Goal: Check status: Check status

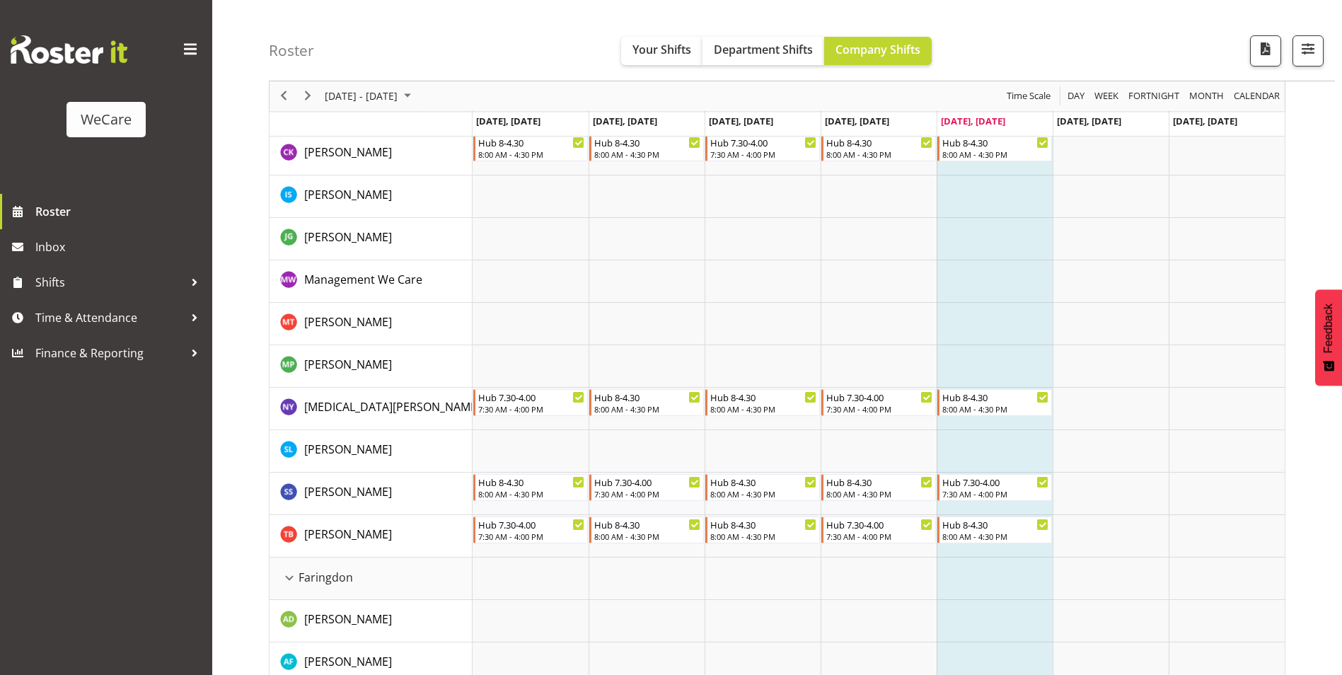
scroll to position [283, 0]
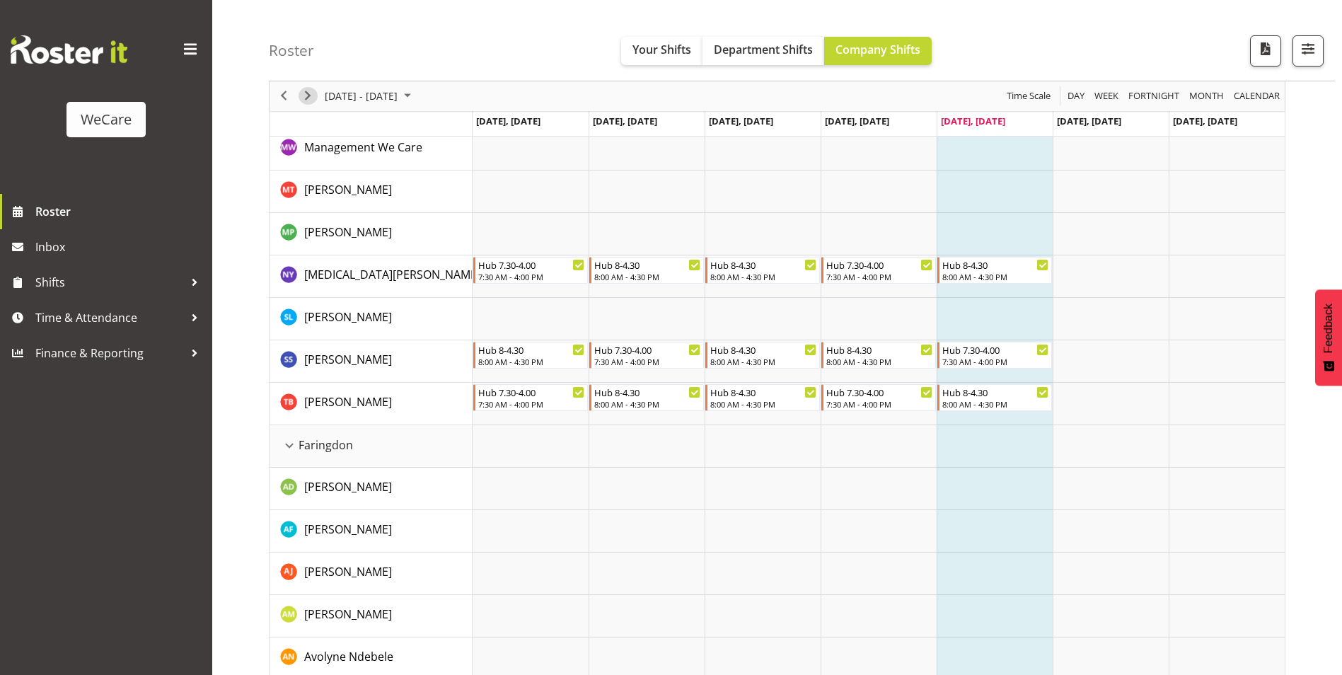
click at [307, 94] on span "Next" at bounding box center [307, 97] width 17 height 18
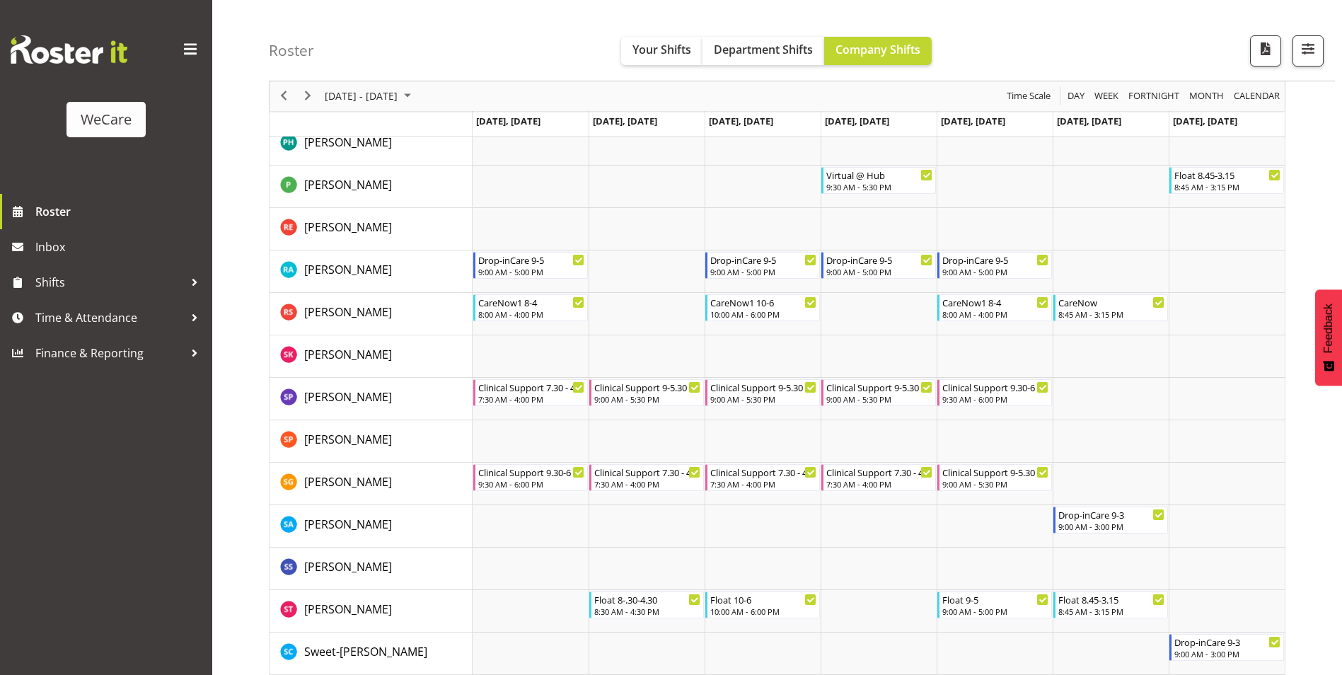
scroll to position [5351, 0]
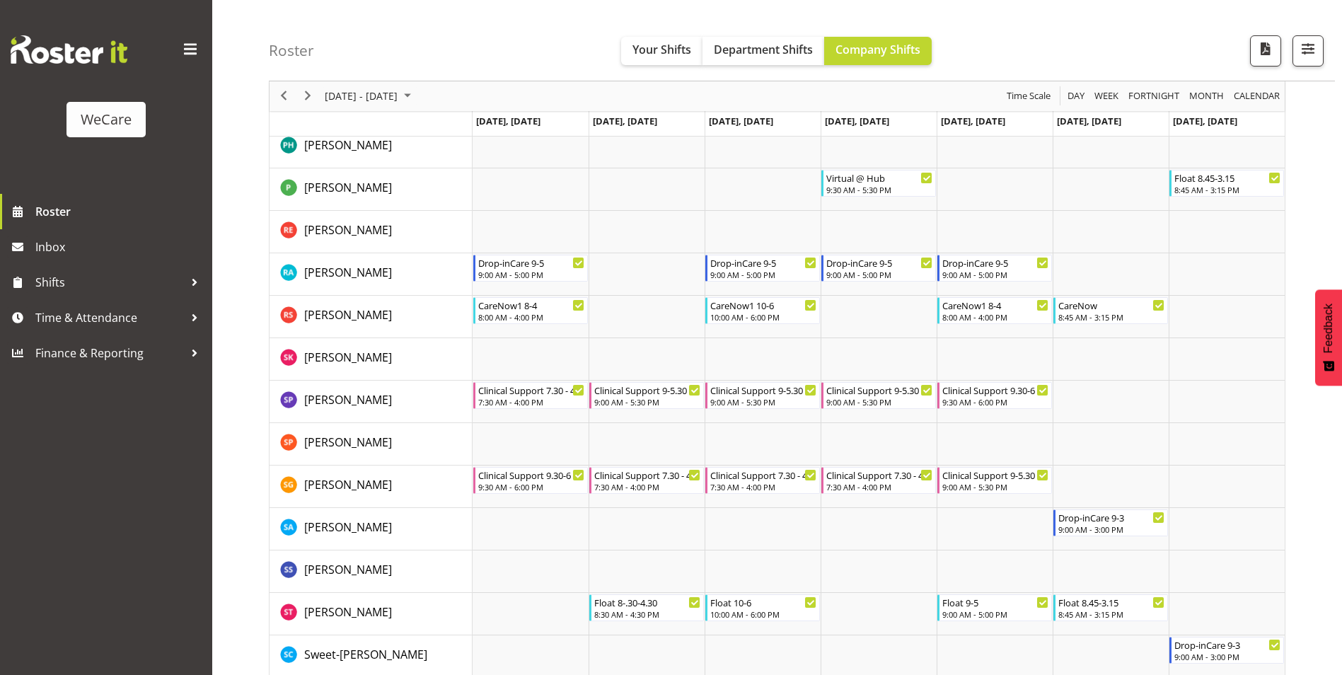
click at [349, 99] on span "[DATE] - [DATE]" at bounding box center [361, 97] width 76 height 18
click at [470, 130] on span "next month" at bounding box center [473, 131] width 25 height 25
click at [386, 185] on span "1" at bounding box center [384, 180] width 21 height 21
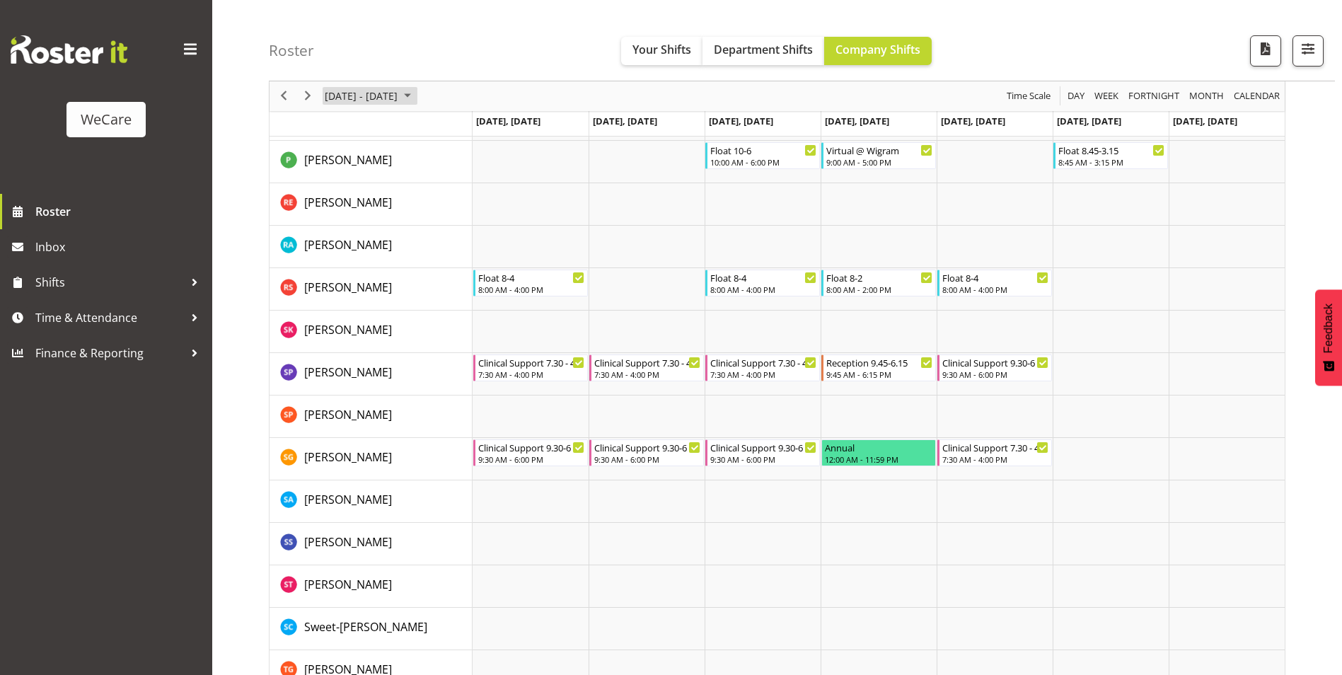
click at [399, 98] on span "Sep 29 - Oct 05, 2025" at bounding box center [361, 97] width 76 height 18
click at [345, 211] on span "6" at bounding box center [339, 204] width 21 height 21
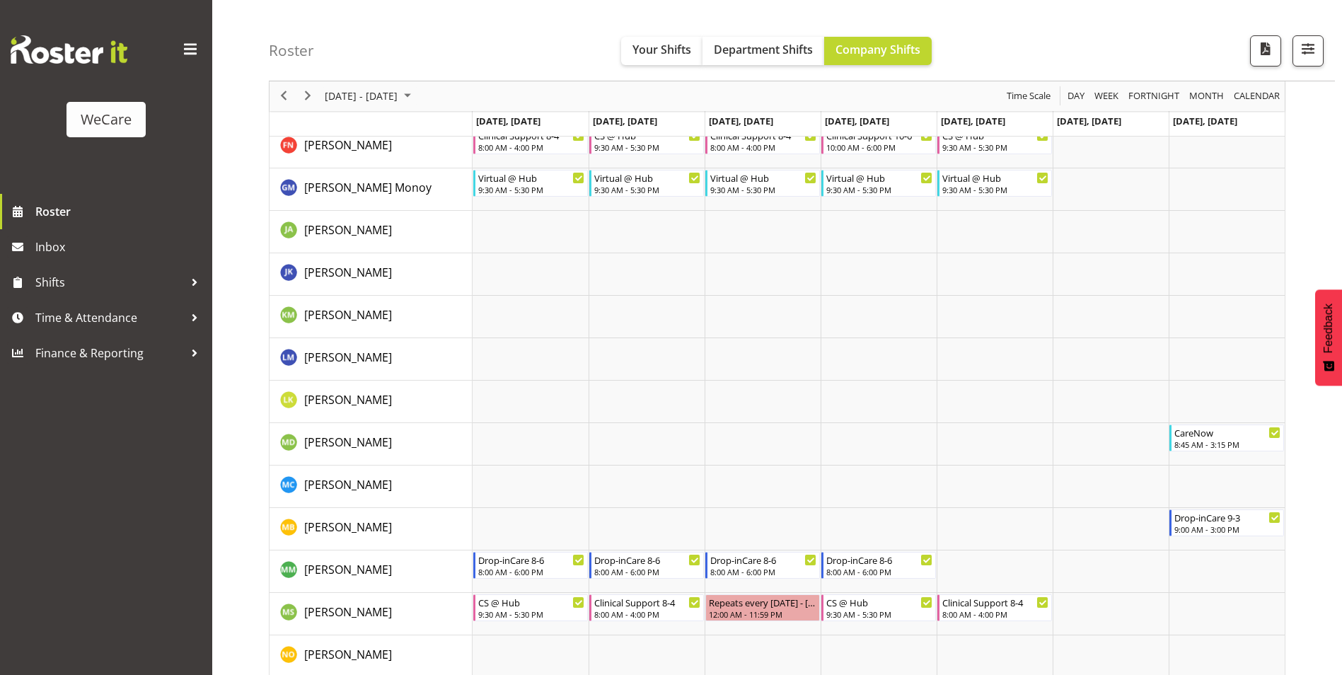
scroll to position [4588, 0]
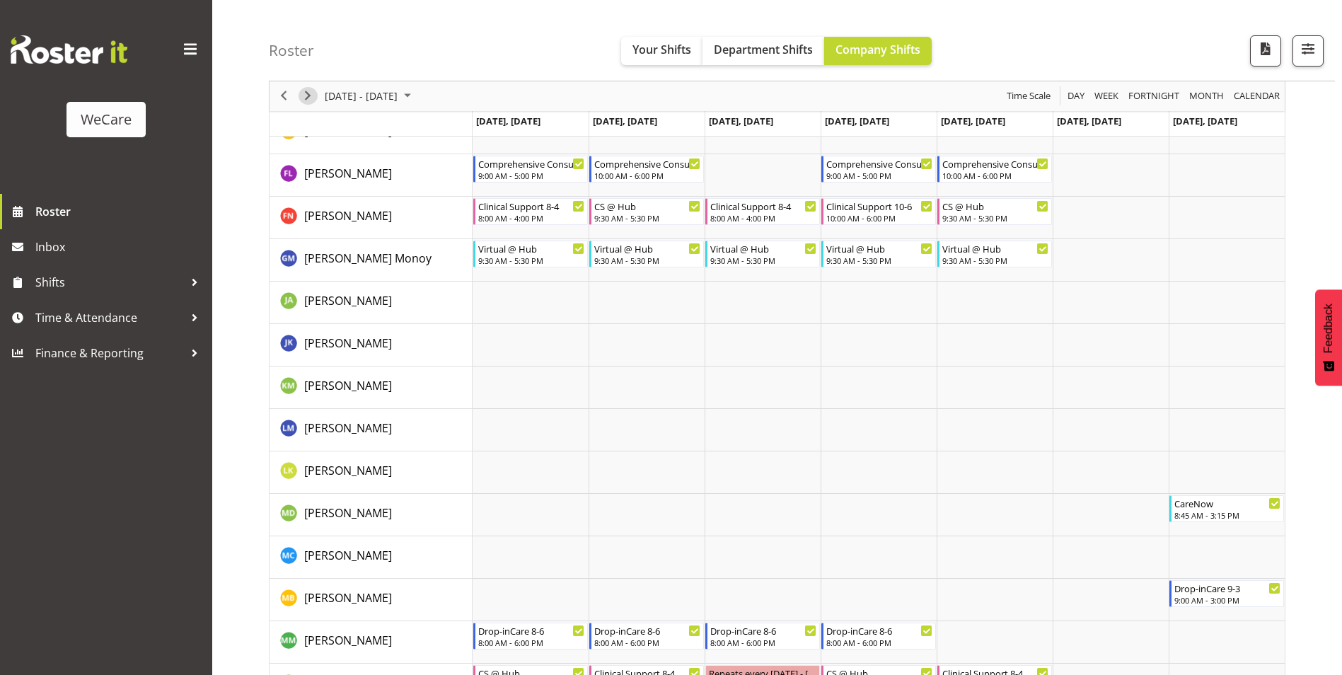
click at [306, 93] on span "Next" at bounding box center [307, 97] width 17 height 18
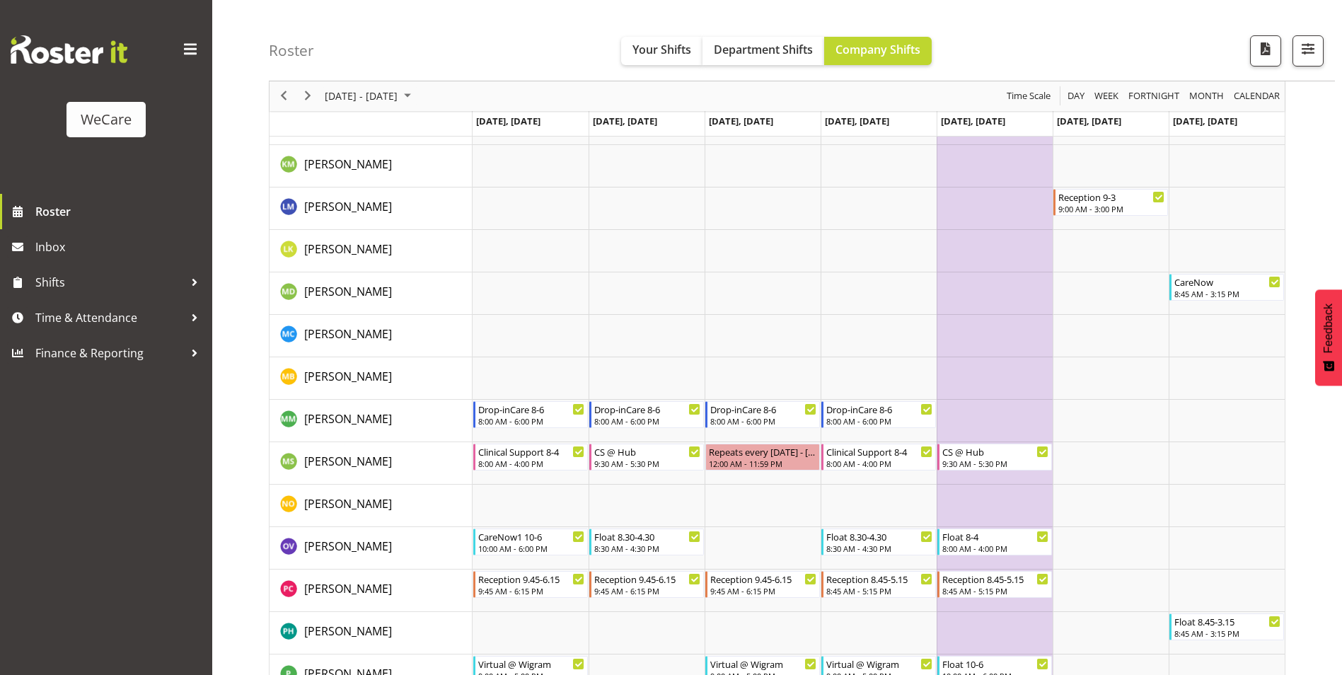
scroll to position [4729, 0]
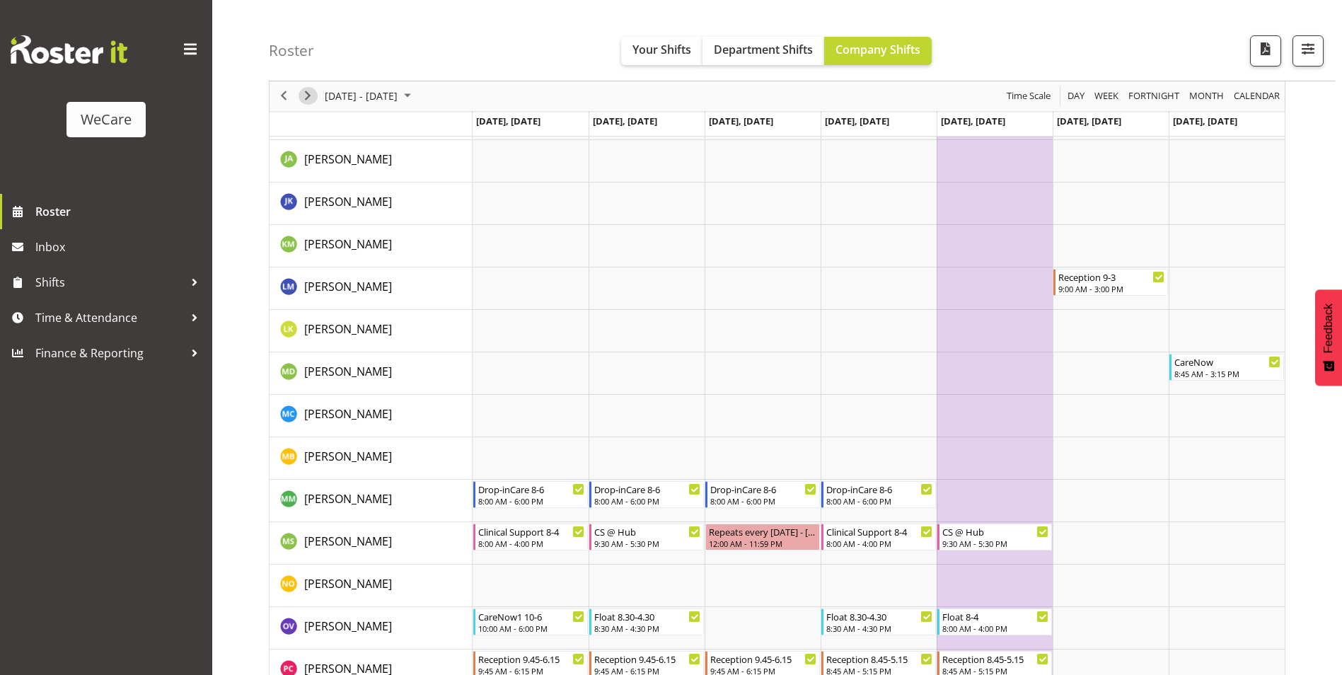
click at [315, 100] on span "Next" at bounding box center [307, 97] width 17 height 18
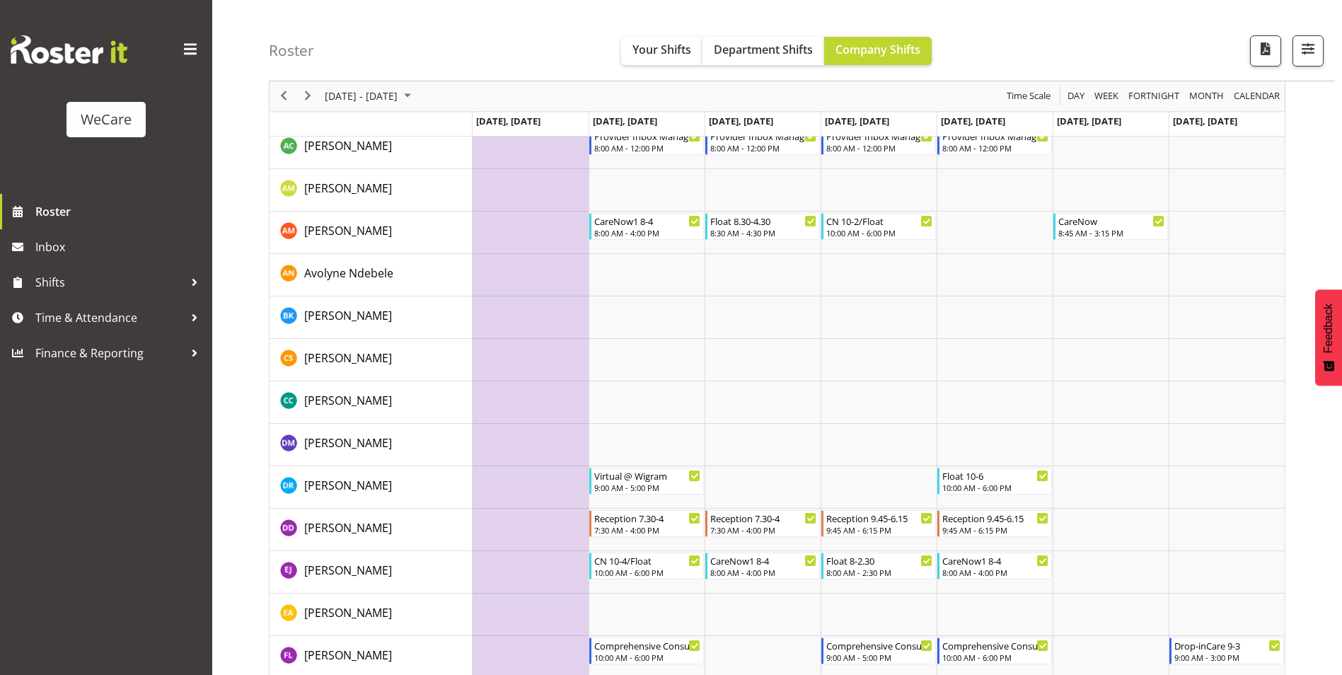
scroll to position [4234, 0]
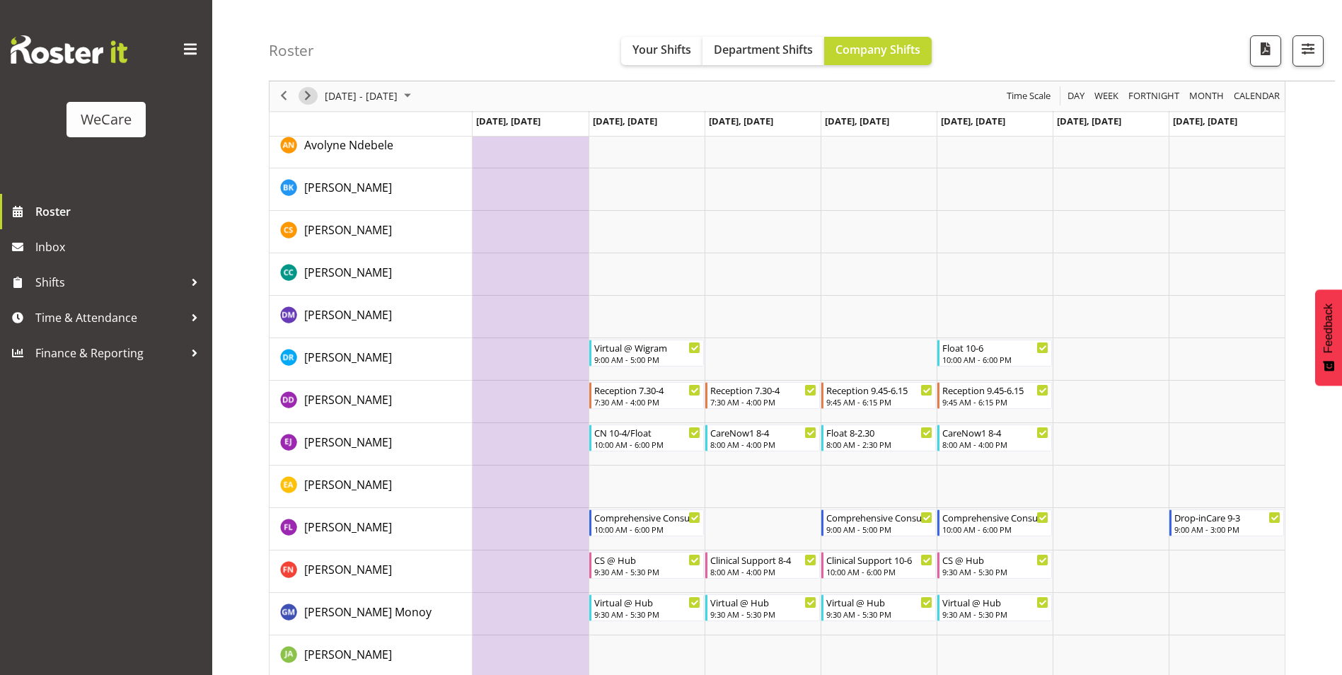
click at [315, 100] on span "Next" at bounding box center [307, 97] width 17 height 18
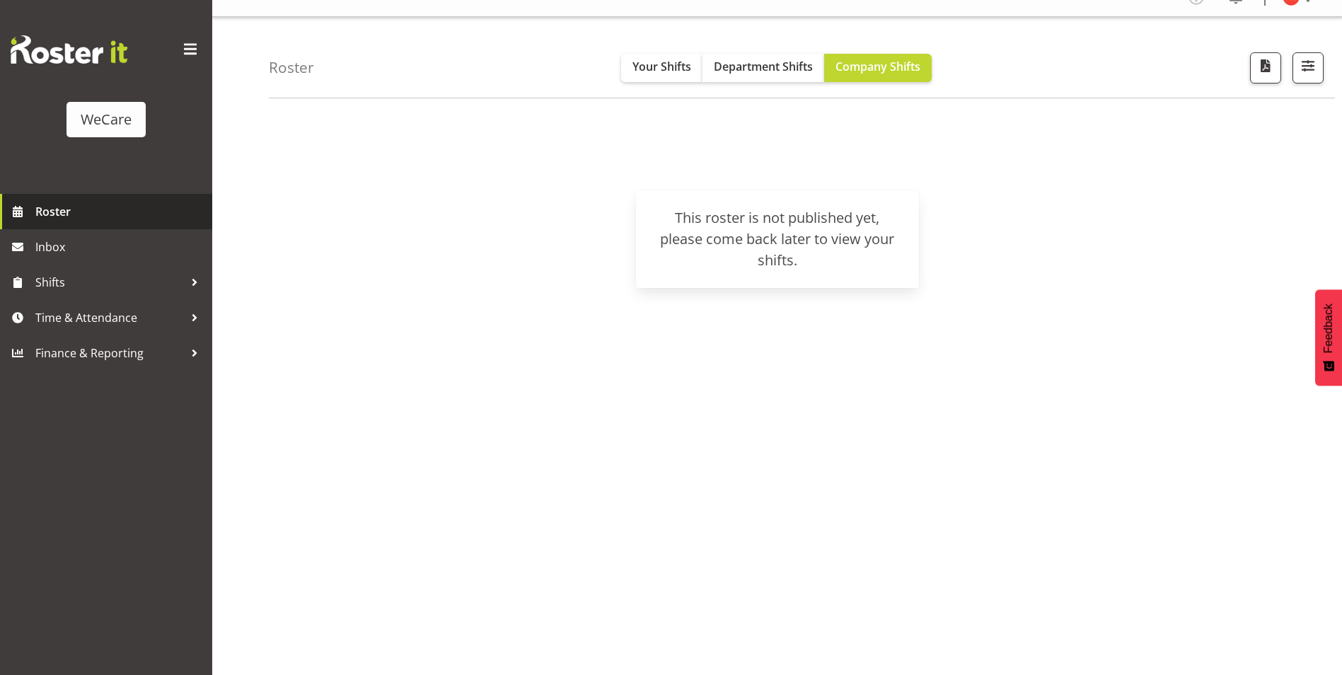
click at [62, 215] on span "Roster" at bounding box center [120, 211] width 170 height 21
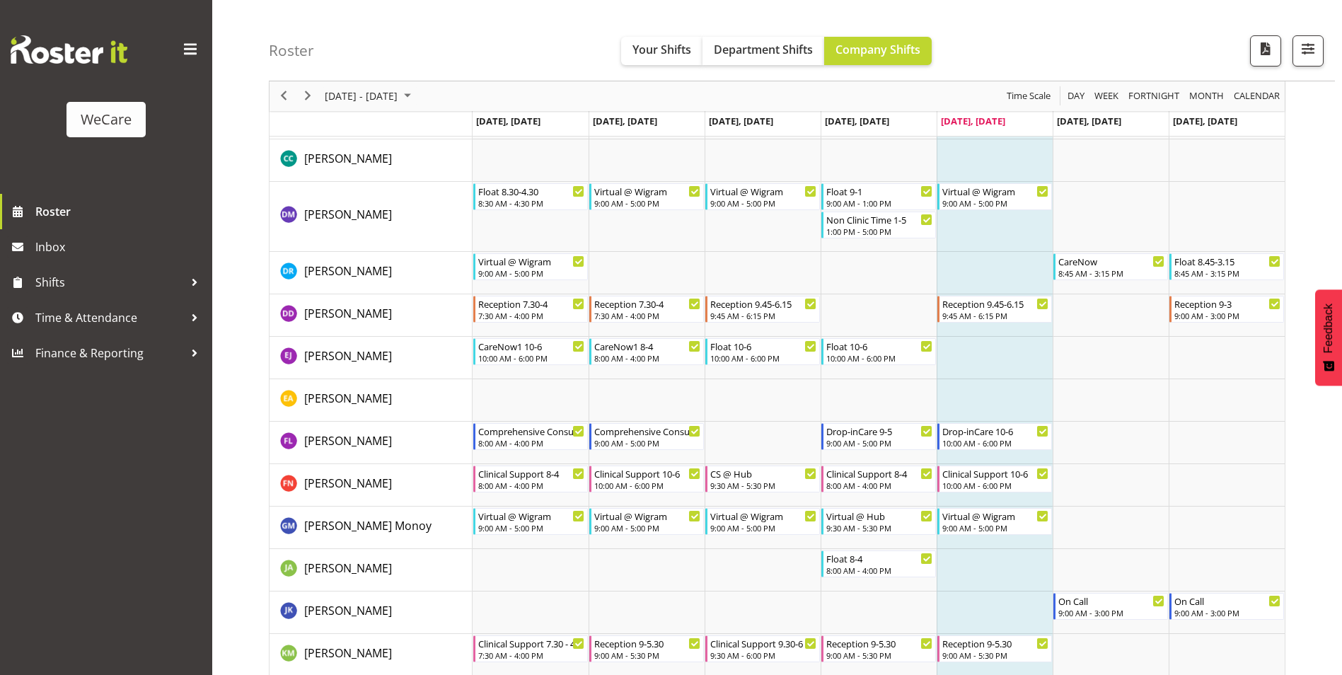
scroll to position [4387, 0]
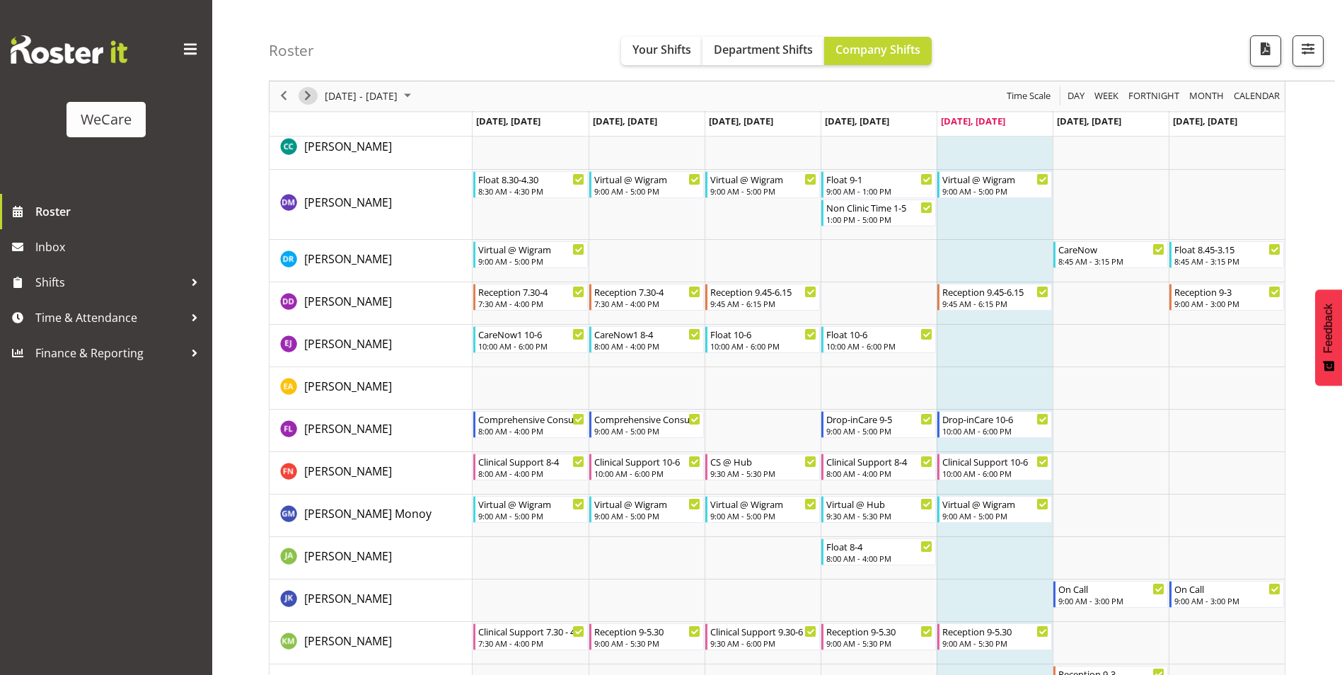
click at [304, 98] on span "Next" at bounding box center [307, 97] width 17 height 18
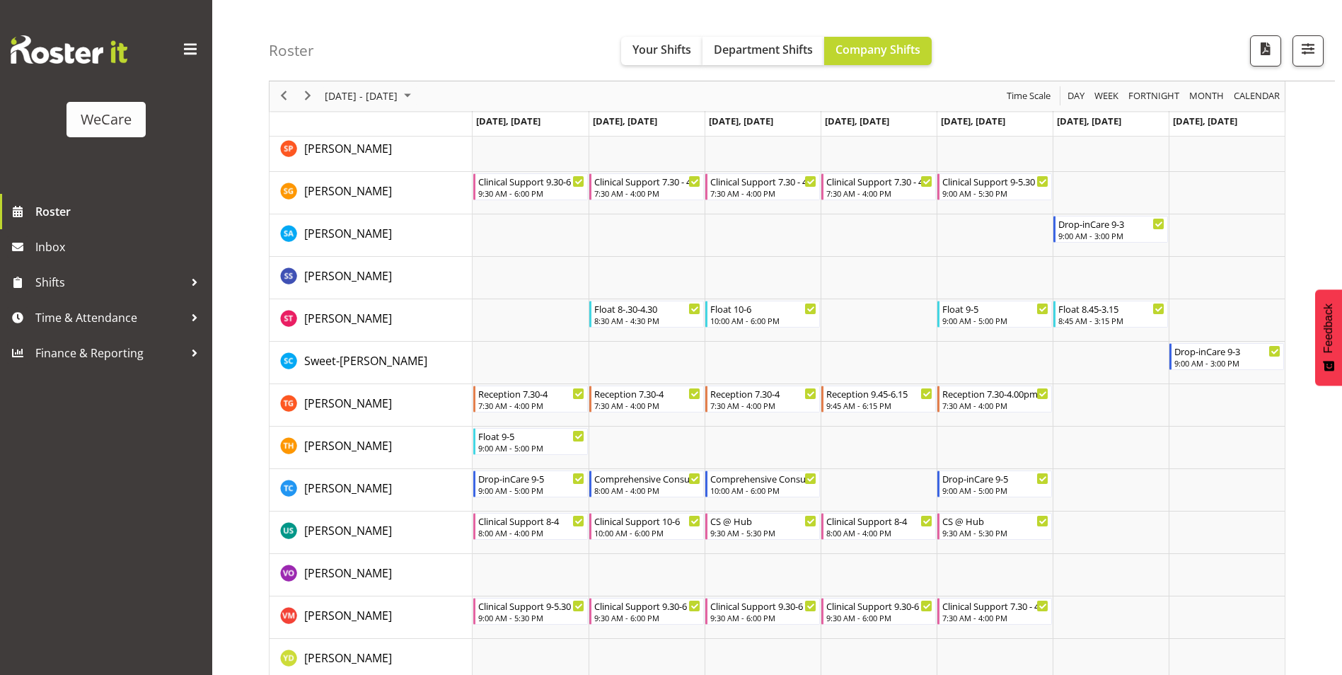
scroll to position [5704, 0]
